Goal: Find specific page/section: Find specific page/section

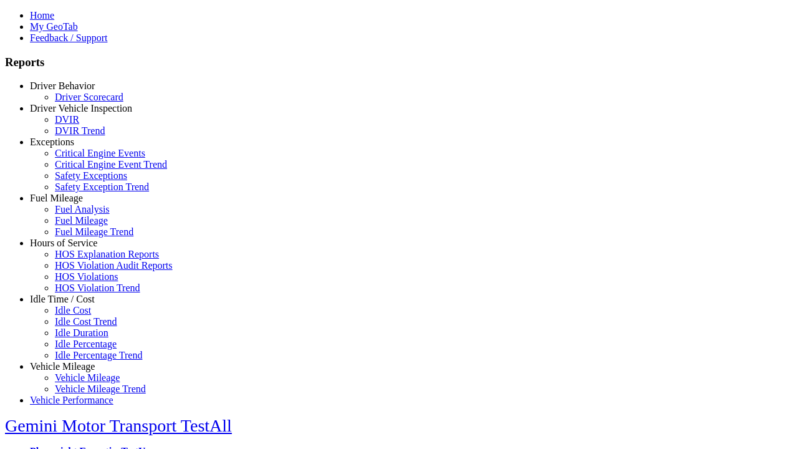
click at [72, 304] on link "Idle Time / Cost" at bounding box center [62, 299] width 65 height 11
click at [81, 331] on link "Idle Duration" at bounding box center [82, 332] width 54 height 11
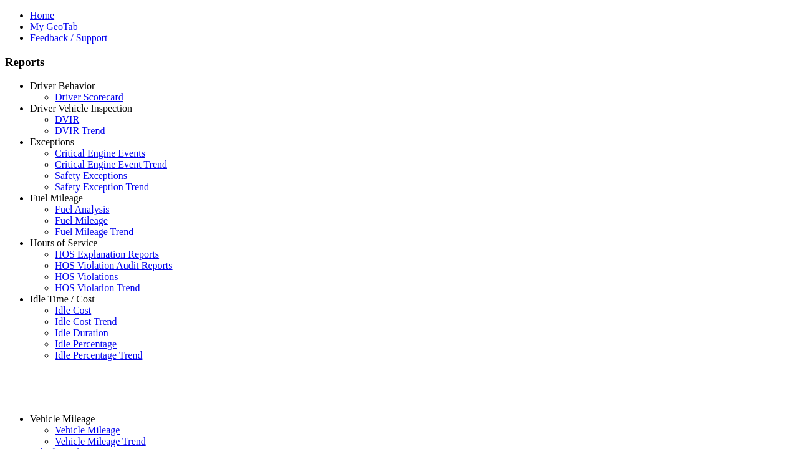
select select "**********"
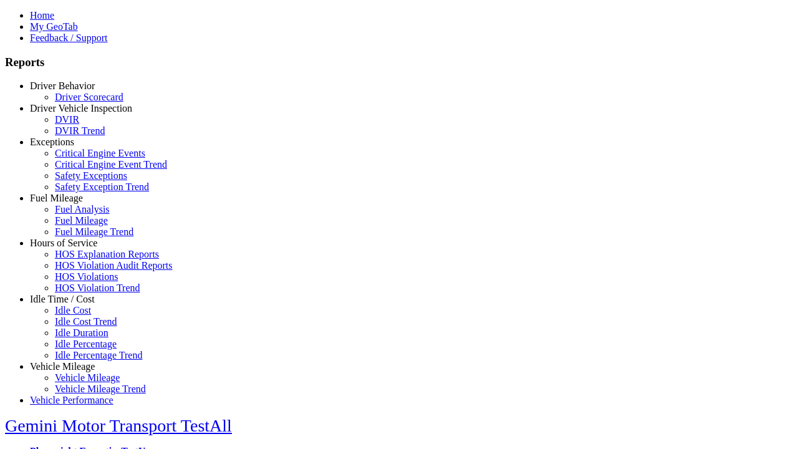
type input "**********"
